Goal: Information Seeking & Learning: Check status

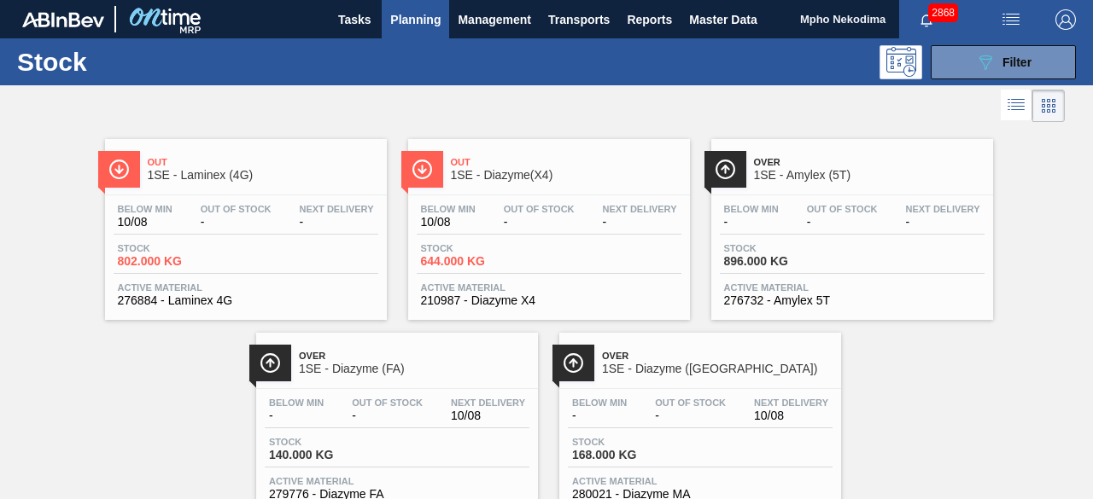
click at [1041, 215] on div "Out 1SE - Laminex (4G) Below Min 10/08 Out Of Stock - Next Delivery - Stock 802…" at bounding box center [546, 320] width 1093 height 388
click at [922, 382] on div "Out 1SE - Laminex (4G) Below Min 10/08 Out Of Stock - Next Delivery - Stock 802…" at bounding box center [546, 320] width 1093 height 388
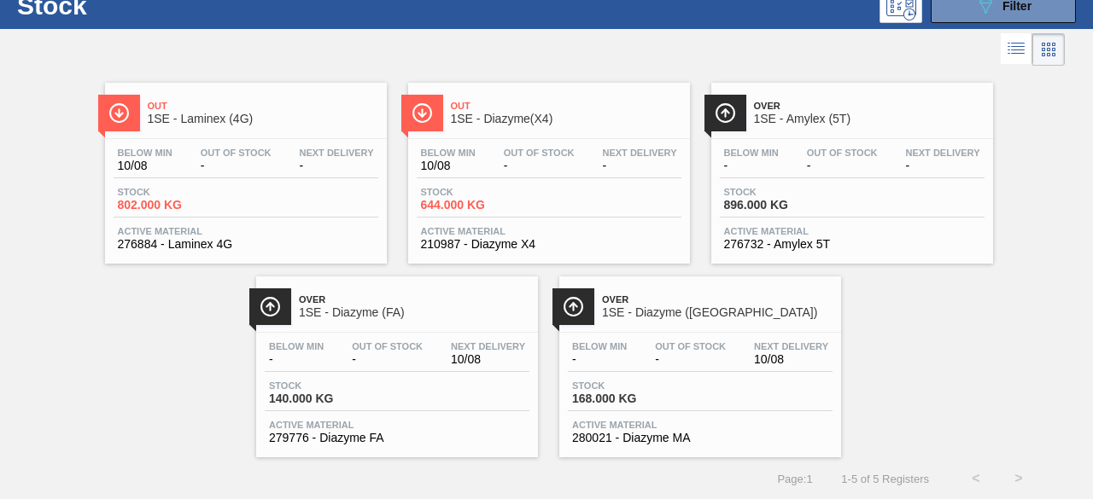
scroll to position [58, 0]
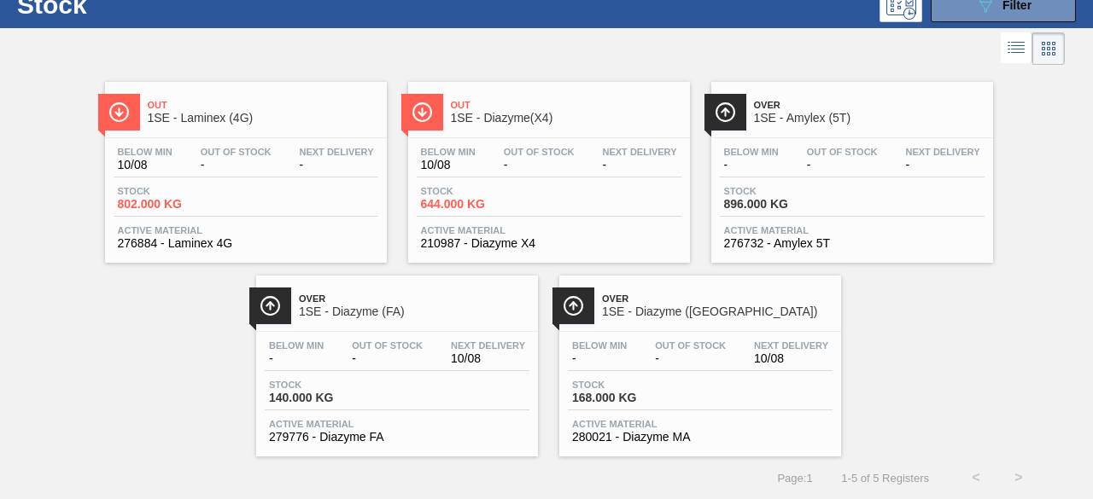
click at [625, 424] on span "Active Material" at bounding box center [700, 424] width 256 height 10
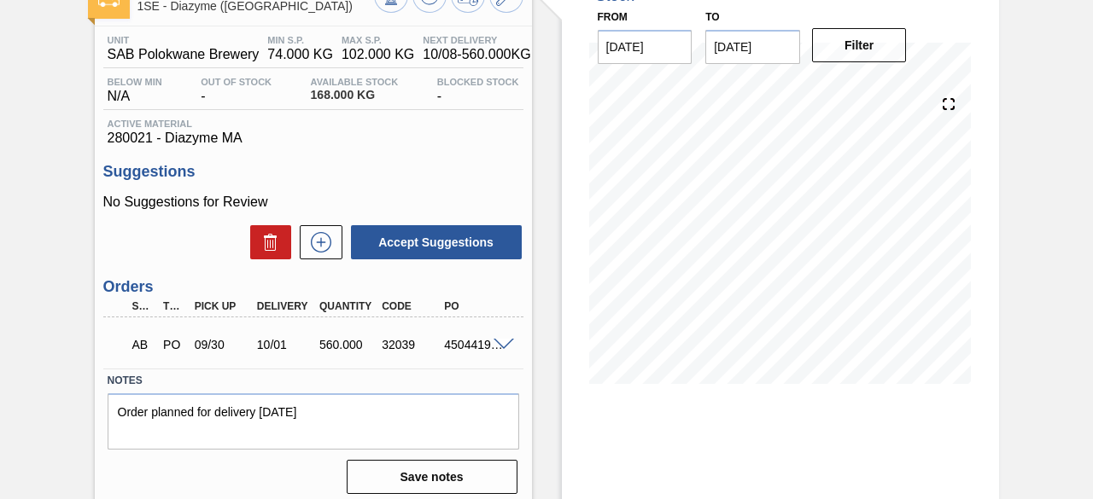
scroll to position [117, 0]
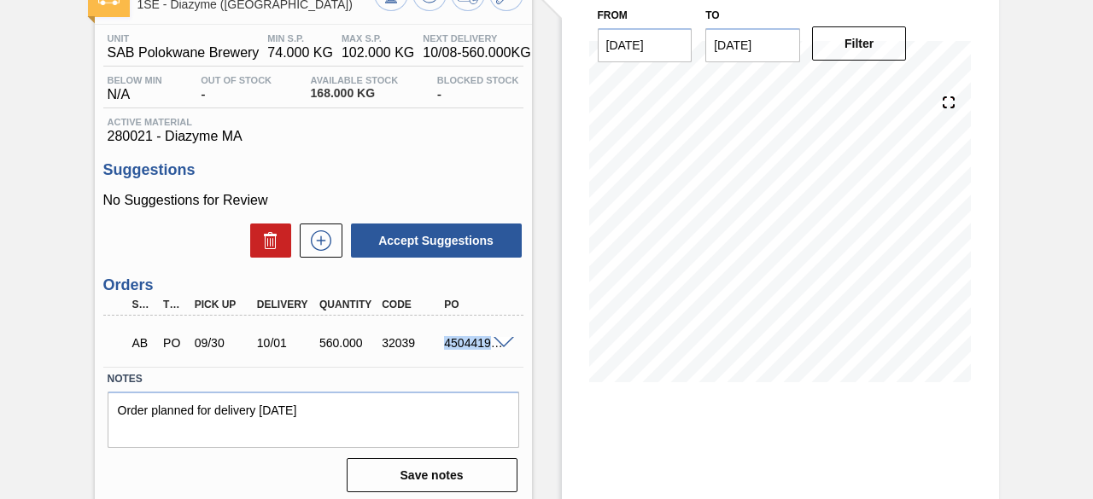
drag, startPoint x: 443, startPoint y: 346, endPoint x: 489, endPoint y: 359, distance: 48.1
click at [489, 359] on div "AB PO 09/30 10/01 560.000 32039 4504419766" at bounding box center [308, 341] width 375 height 34
copy div "4504419"
click at [499, 343] on span at bounding box center [503, 343] width 20 height 13
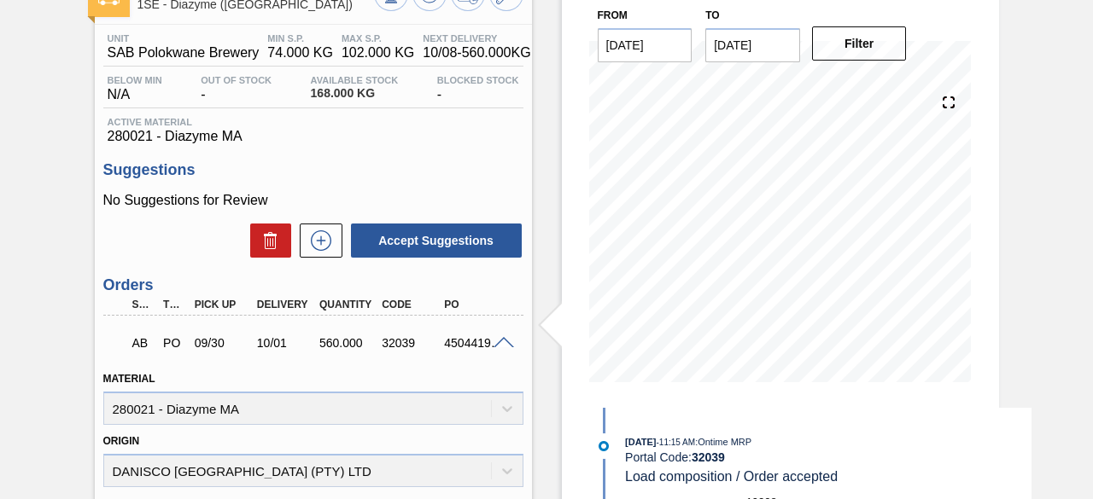
click at [473, 342] on div "4504419766" at bounding box center [473, 343] width 67 height 14
click at [483, 343] on div "4504419766" at bounding box center [473, 343] width 67 height 14
click at [444, 349] on div "4504419766" at bounding box center [473, 343] width 67 height 14
click at [496, 345] on span at bounding box center [503, 343] width 20 height 13
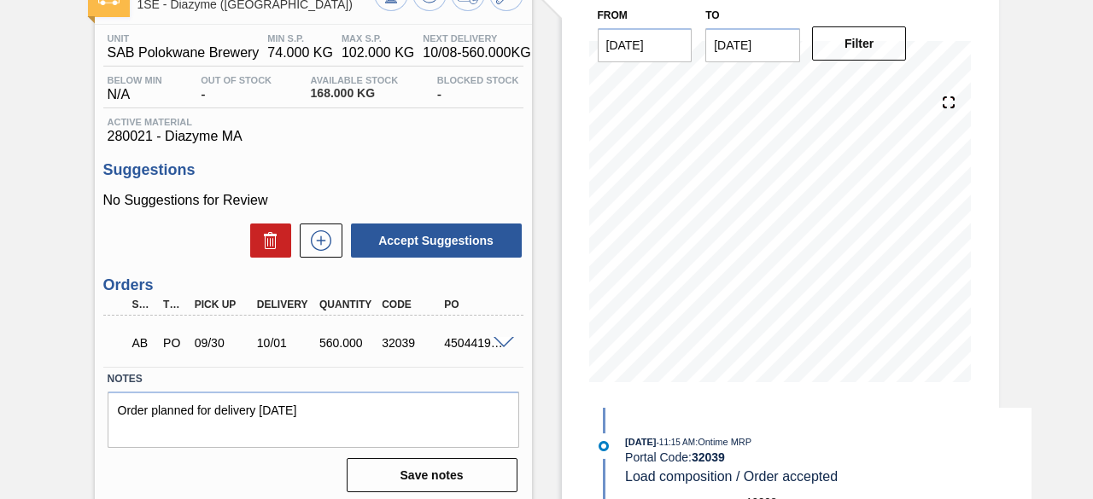
click at [446, 348] on div "4504419766" at bounding box center [473, 343] width 67 height 14
click at [464, 342] on div "4504419766" at bounding box center [473, 343] width 67 height 14
click at [431, 330] on div "AB PO 09/30 10/01 560.000 32039 4504419766" at bounding box center [308, 341] width 375 height 34
click at [467, 342] on div "4504419766" at bounding box center [473, 343] width 67 height 14
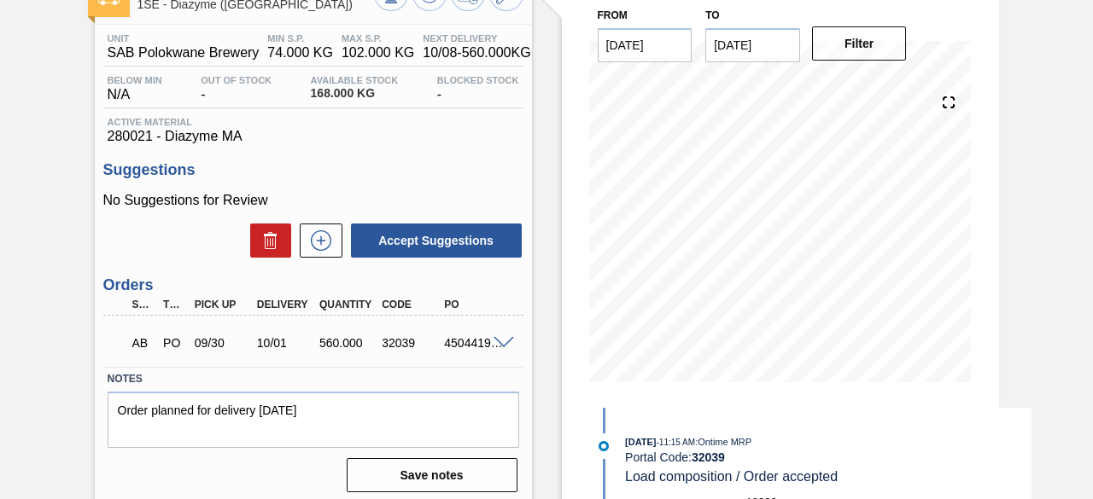
click at [473, 346] on div "4504419766" at bounding box center [473, 343] width 67 height 14
click at [480, 293] on h3 "Orders" at bounding box center [313, 286] width 420 height 18
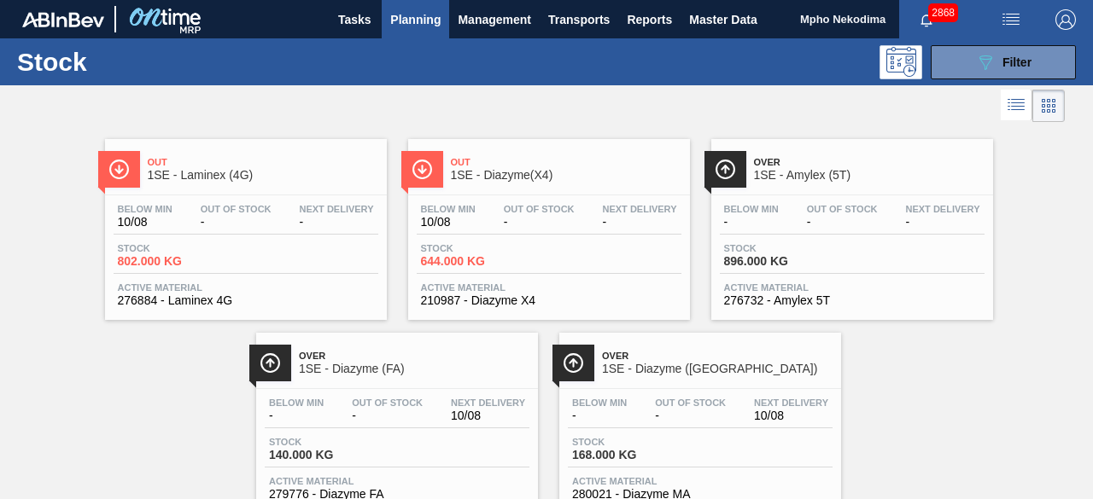
click at [939, 402] on div "Out 1SE - Laminex (4G) Below Min 10/08 Out Of Stock - Next Delivery - Stock 802…" at bounding box center [546, 320] width 1093 height 388
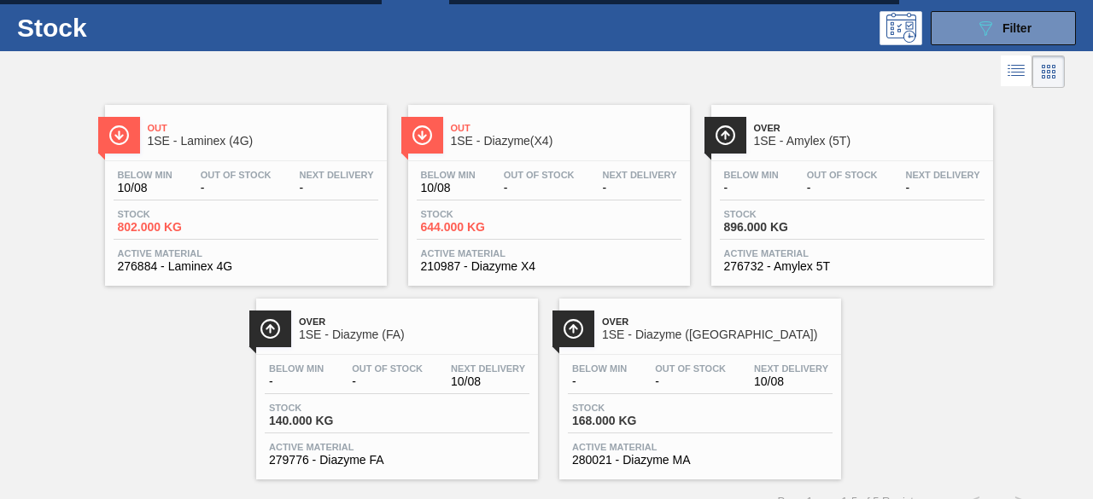
scroll to position [58, 0]
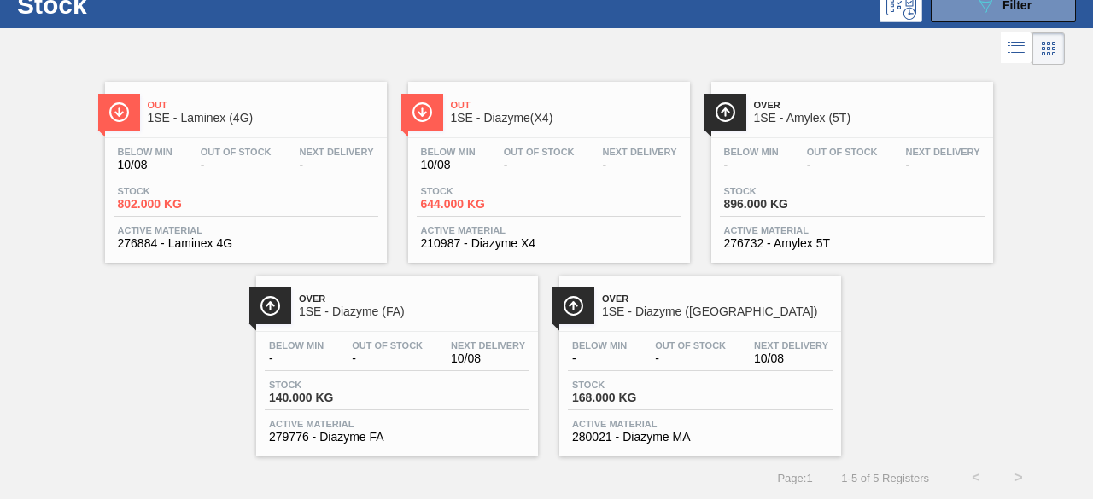
click at [310, 422] on span "Active Material" at bounding box center [397, 424] width 256 height 10
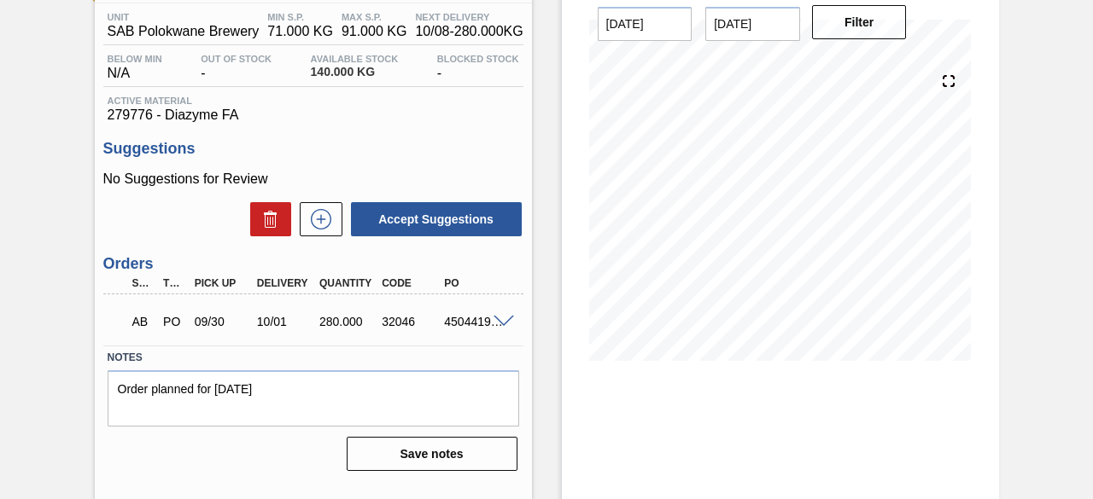
scroll to position [140, 0]
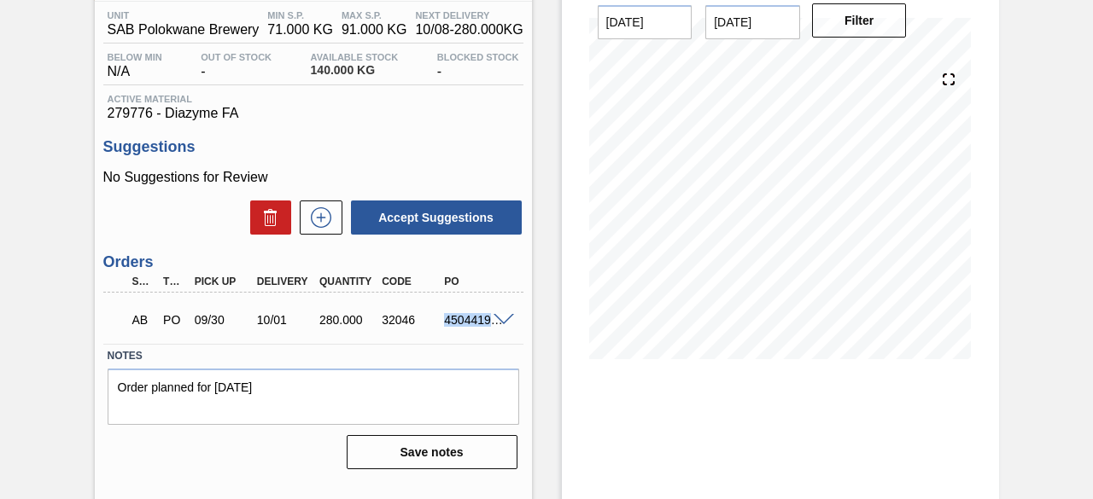
drag, startPoint x: 442, startPoint y: 318, endPoint x: 488, endPoint y: 326, distance: 46.7
click at [488, 326] on div "AB PO 09/30 10/01 280.000 32046 4504419957" at bounding box center [313, 318] width 420 height 43
copy div "4504419957"
